Goal: Task Accomplishment & Management: Manage account settings

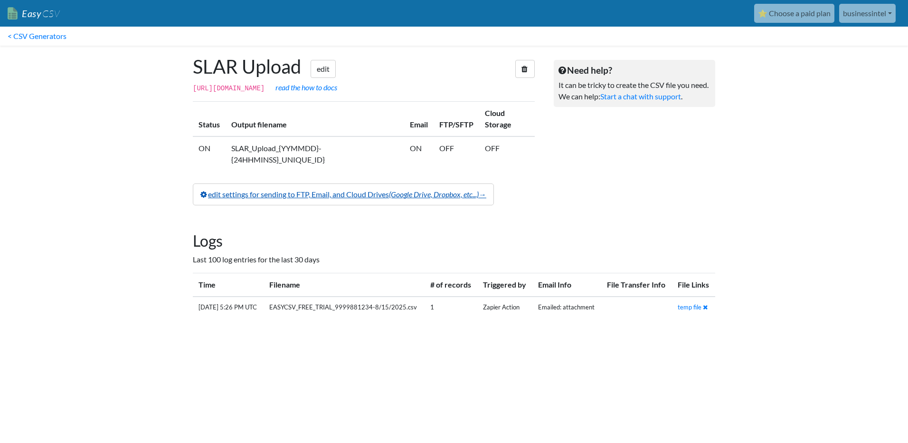
click at [299, 196] on link "edit settings for sending to FTP, Email, and Cloud Drives (Google Drive, Dropbo…" at bounding box center [343, 194] width 301 height 22
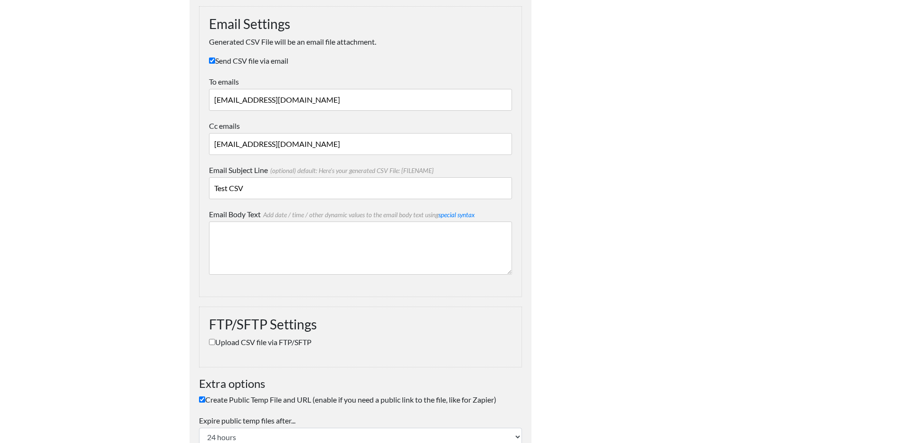
scroll to position [781, 0]
drag, startPoint x: 337, startPoint y: 149, endPoint x: 131, endPoint y: 148, distance: 205.7
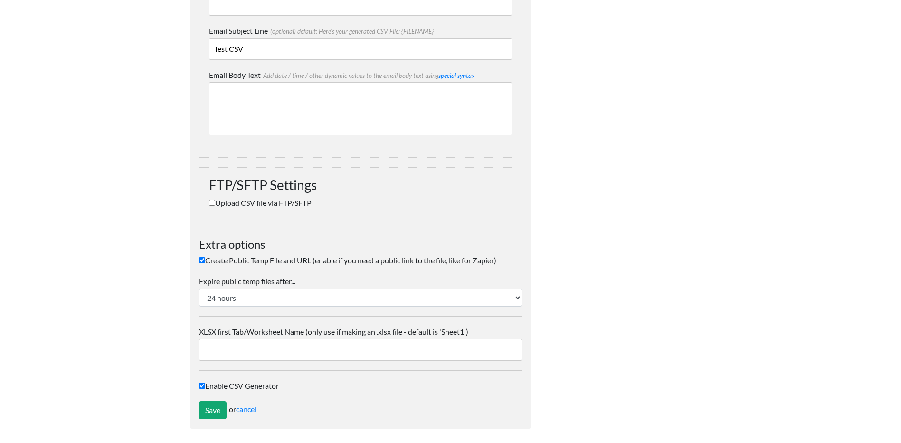
scroll to position [924, 0]
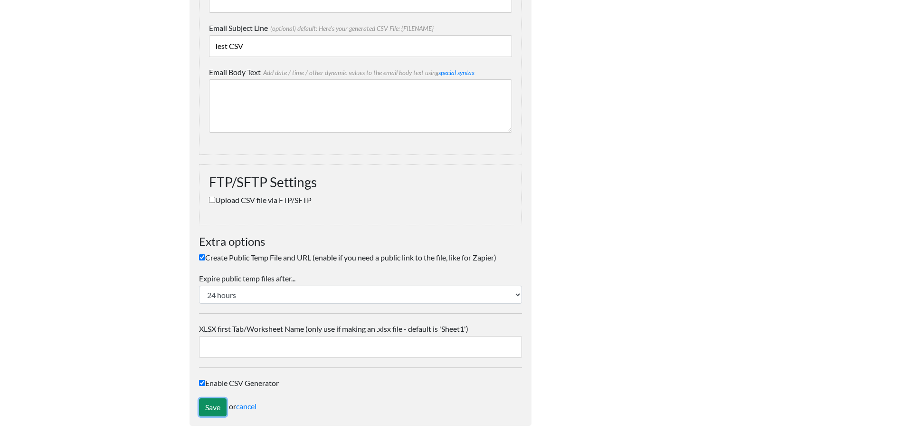
click at [201, 404] on input "Save" at bounding box center [213, 407] width 28 height 18
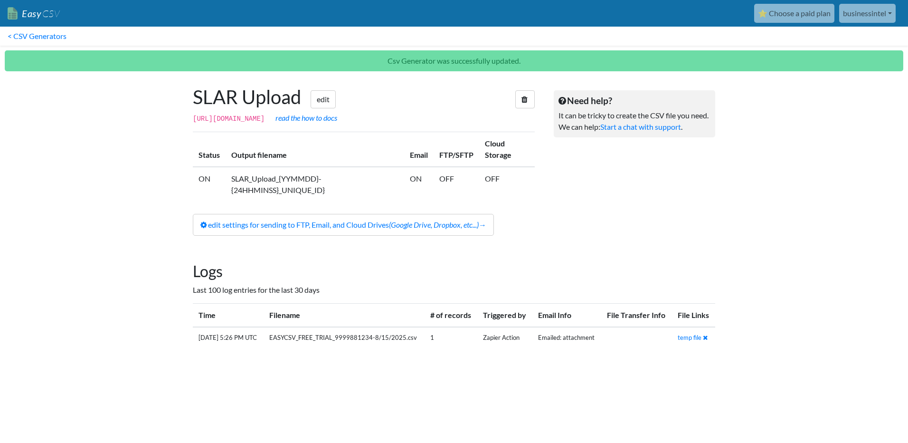
click at [808, 19] on link "⭐ Choose a paid plan" at bounding box center [794, 13] width 80 height 19
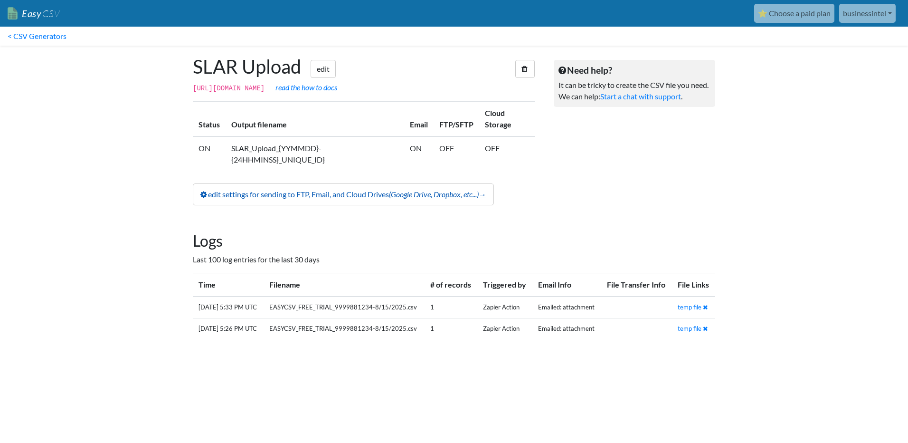
click at [309, 195] on link "edit settings for sending to FTP, Email, and Cloud Drives (Google Drive, Dropbo…" at bounding box center [343, 194] width 301 height 22
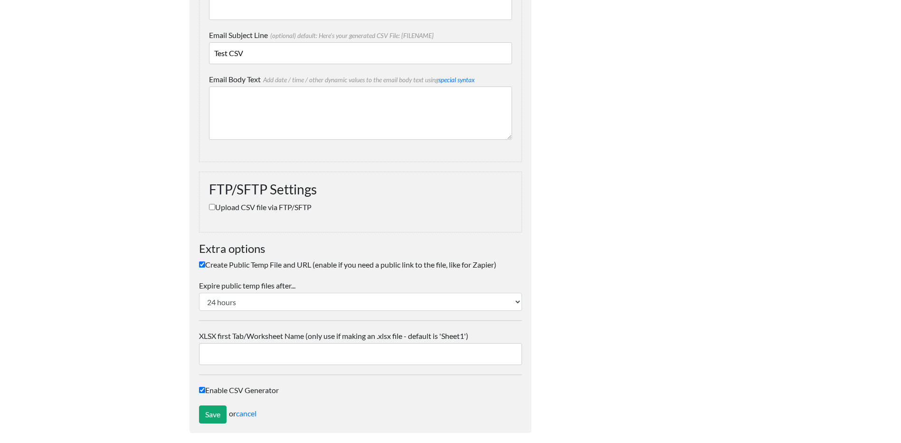
scroll to position [924, 0]
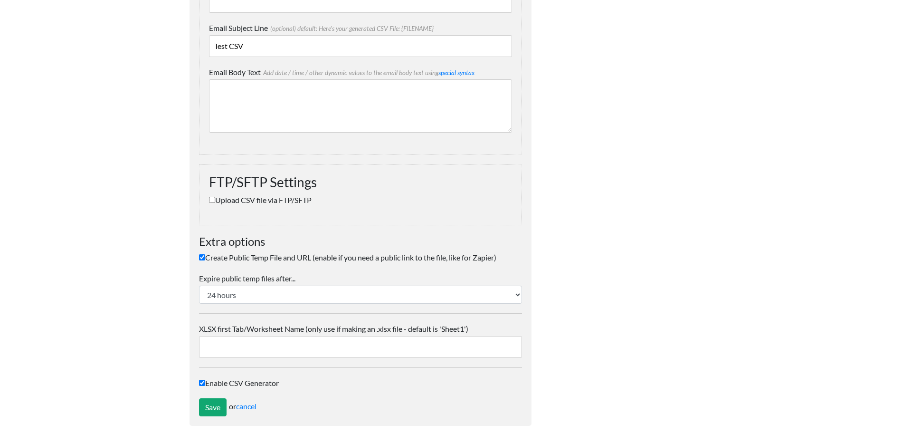
click at [260, 258] on label "Create Public Temp File and URL (enable if you need a public link to the file, …" at bounding box center [360, 257] width 323 height 11
click at [205, 258] on input "Create Public Temp File and URL (enable if you need a public link to the file, …" at bounding box center [202, 257] width 6 height 6
checkbox input "false"
click at [222, 384] on label "Enable CSV Generator" at bounding box center [360, 382] width 323 height 11
click at [205, 384] on input "Enable CSV Generator" at bounding box center [202, 383] width 6 height 6
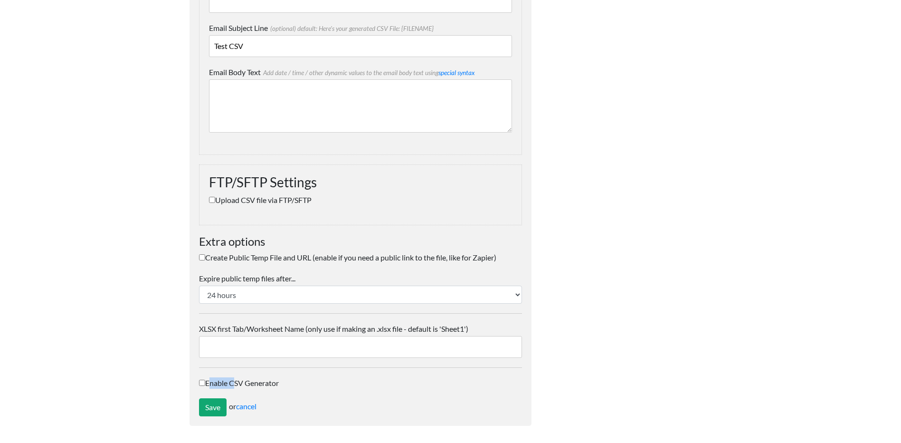
click at [222, 384] on label "Enable CSV Generator" at bounding box center [360, 382] width 323 height 11
click at [205, 384] on input "Enable CSV Generator" at bounding box center [202, 383] width 6 height 6
drag, startPoint x: 222, startPoint y: 384, endPoint x: 316, endPoint y: 387, distance: 93.6
click at [315, 387] on label "Enable CSV Generator" at bounding box center [360, 382] width 323 height 11
click at [205, 386] on input "Enable CSV Generator" at bounding box center [202, 383] width 6 height 6
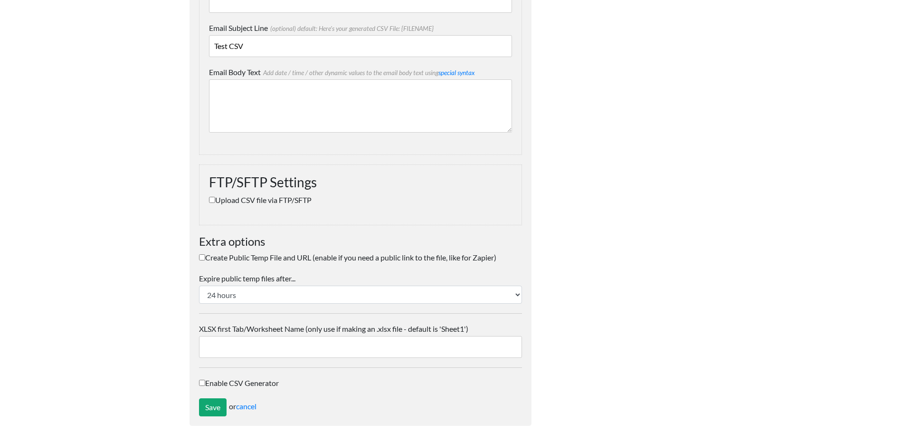
click at [264, 386] on label "Enable CSV Generator" at bounding box center [360, 382] width 323 height 11
click at [205, 386] on input "Enable CSV Generator" at bounding box center [202, 383] width 6 height 6
checkbox input "true"
click at [207, 412] on input "Save" at bounding box center [213, 407] width 28 height 18
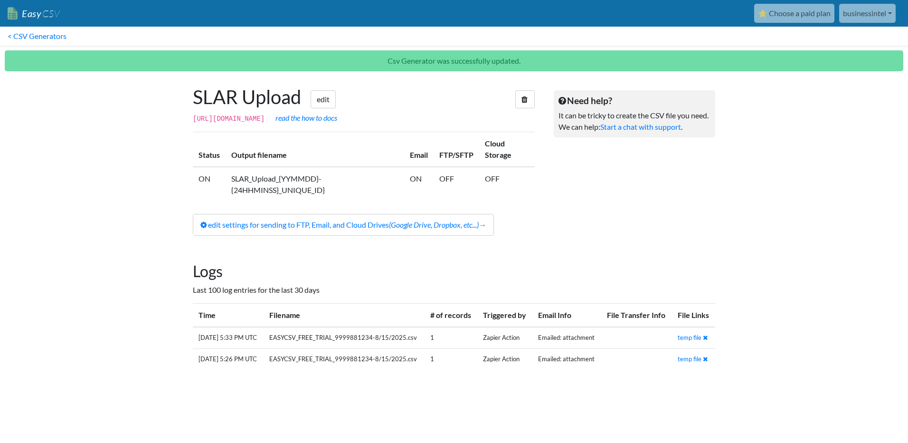
click at [784, 19] on link "⭐ Choose a paid plan" at bounding box center [794, 13] width 80 height 19
